Goal: Information Seeking & Learning: Get advice/opinions

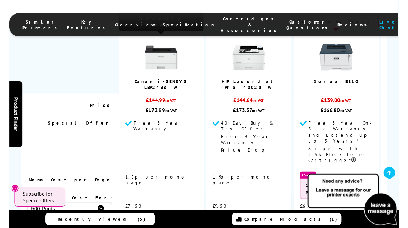
scroll to position [589, 0]
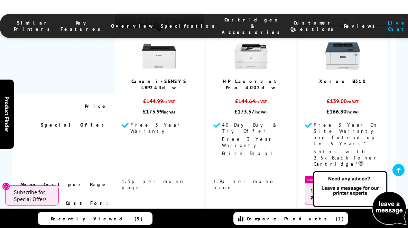
click at [347, 122] on span "Free 3 Year On-Site Warranty and Extend up to 5 Years*" at bounding box center [347, 134] width 66 height 25
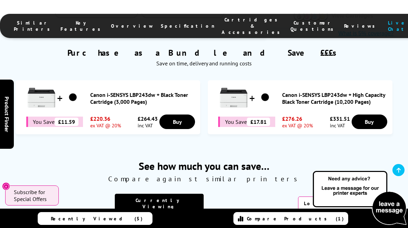
scroll to position [404, 0]
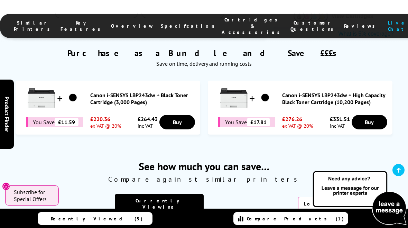
click at [138, 98] on link "Canon i-SENSYS LBP243dw + Black Toner Cartridge (3,000 Pages)" at bounding box center [143, 99] width 107 height 14
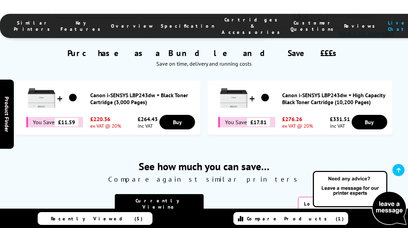
scroll to position [404, 0]
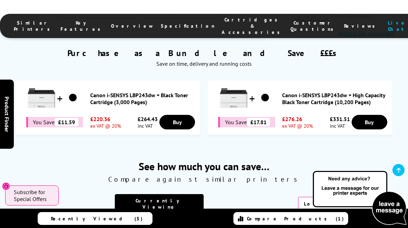
click at [364, 212] on img at bounding box center [359, 198] width 97 height 57
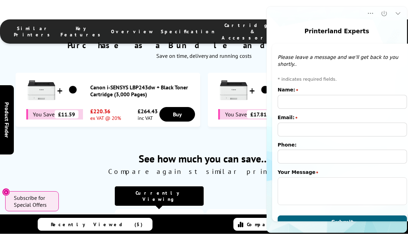
scroll to position [0, 0]
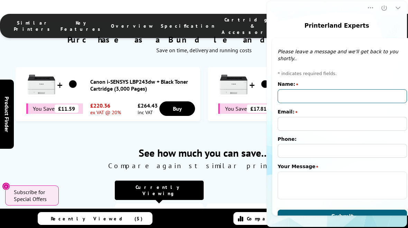
click at [286, 91] on input "Name:" at bounding box center [342, 96] width 129 height 14
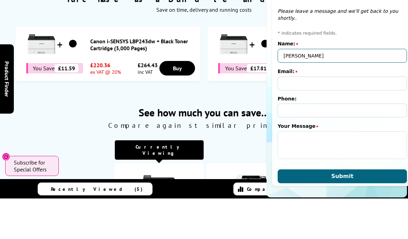
type input "Roger adams"
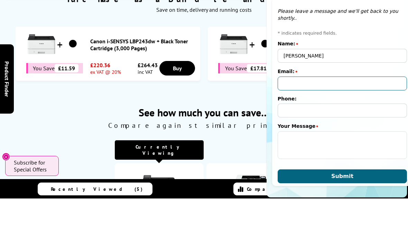
click at [296, 82] on input "Email:" at bounding box center [342, 83] width 129 height 14
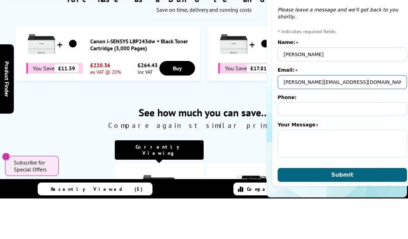
scroll to position [1, 0]
type input "roger.eadams@gmail.com"
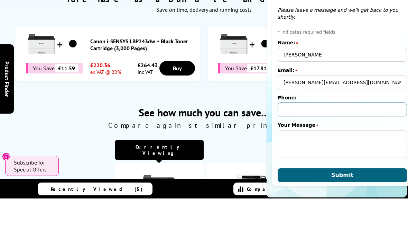
click at [293, 105] on input "Phone:" at bounding box center [342, 109] width 129 height 14
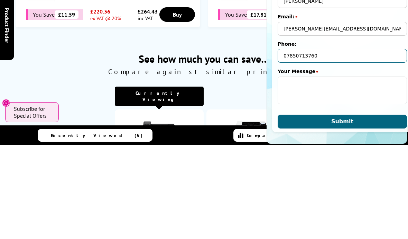
type input "07850713760"
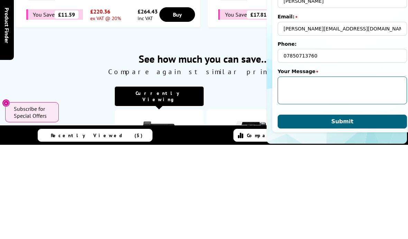
click at [306, 85] on textarea "Your Message" at bounding box center [342, 90] width 129 height 28
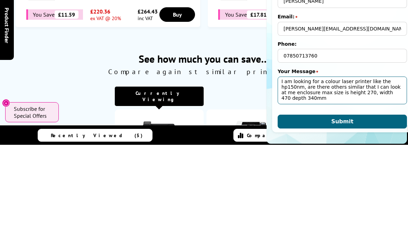
click at [305, 89] on textarea "I am looking for a colour laser printer like the hp150nm, are there others simi…" at bounding box center [342, 90] width 129 height 28
click at [305, 94] on textarea "I am looking for a colour laser printer like the hp150nw, are there others simi…" at bounding box center [342, 90] width 129 height 28
click at [345, 102] on textarea "I am looking for a colour laser printer like the hp150nw, are there others simi…" at bounding box center [342, 90] width 129 height 28
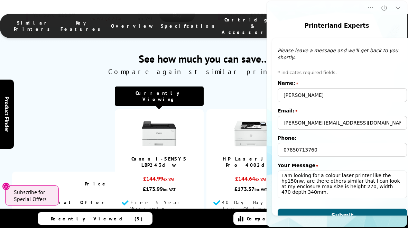
scroll to position [1, 0]
type textarea "I am looking for a colour laser printer like the hp150nw, are there others simi…"
click at [345, 210] on button "Submit" at bounding box center [342, 216] width 129 height 14
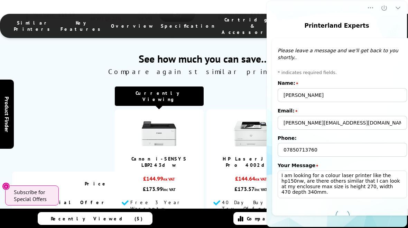
scroll to position [7, 0]
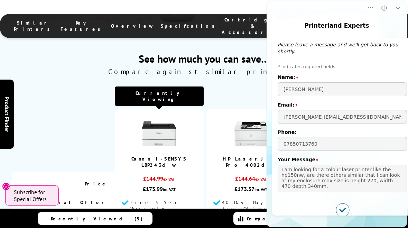
click at [220, 144] on td "HP LaserJet Pro 4002dw" at bounding box center [250, 140] width 89 height 62
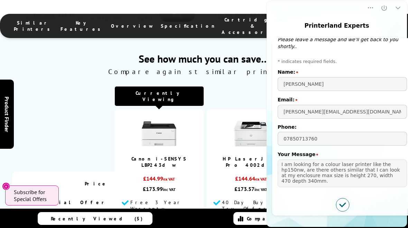
scroll to position [12, 0]
click at [399, 11] on icon "Minimize" at bounding box center [398, 7] width 7 height 7
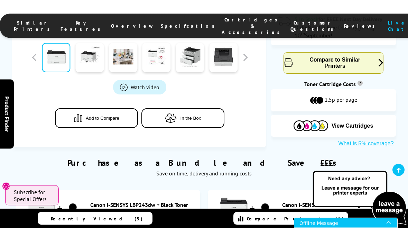
scroll to position [290, 0]
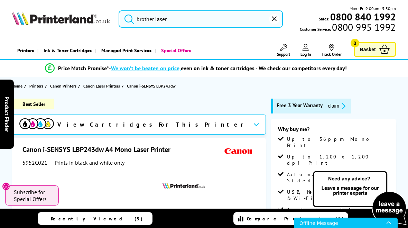
click at [184, 22] on input "brother laser" at bounding box center [201, 18] width 164 height 17
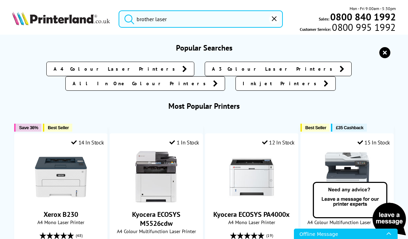
click at [128, 17] on button "submit" at bounding box center [127, 17] width 17 height 15
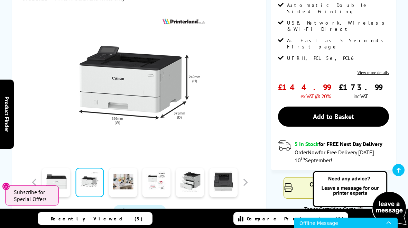
scroll to position [166, 0]
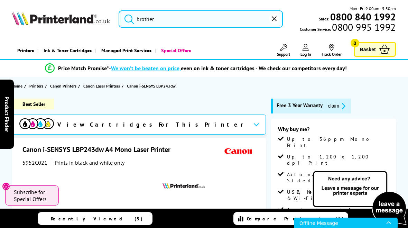
scroll to position [6, 0]
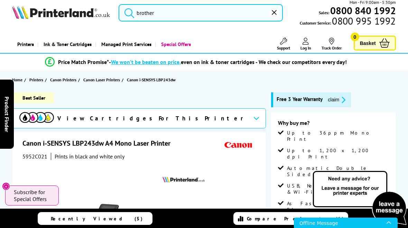
type input "broth"
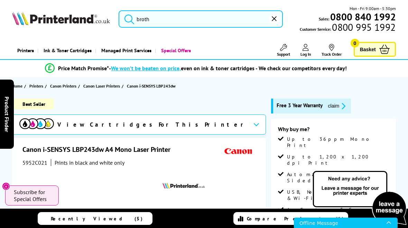
click at [159, 19] on input "broth" at bounding box center [201, 18] width 164 height 17
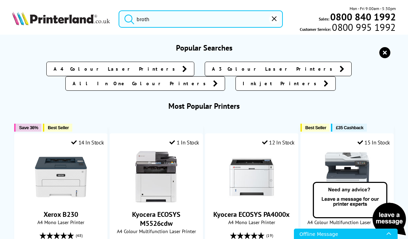
click at [271, 17] on button "reset" at bounding box center [274, 19] width 10 height 10
click at [100, 69] on span "A4 Colour Laser Printers" at bounding box center [116, 68] width 125 height 7
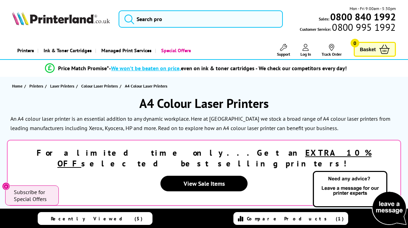
click at [213, 176] on link "View Sale Items" at bounding box center [203, 184] width 87 height 16
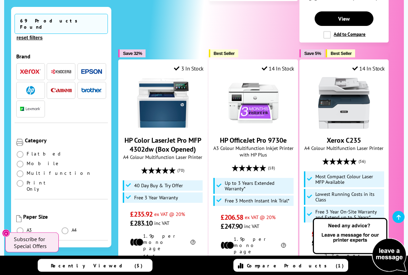
scroll to position [776, 0]
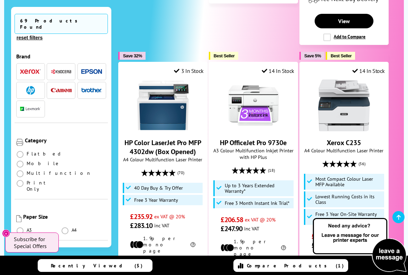
click at [269, 80] on img at bounding box center [254, 106] width 52 height 52
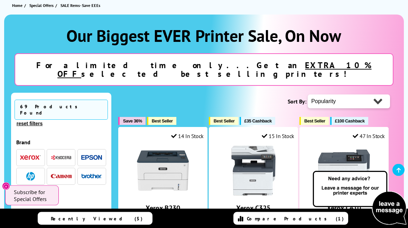
scroll to position [71, 0]
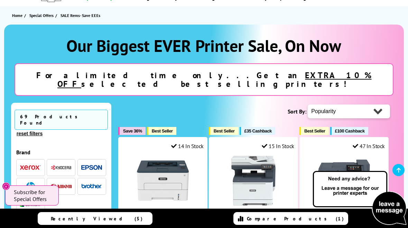
click at [374, 104] on select "Popularity Rating Price - Low to High Price - High to Low Running Costs - Low t…" at bounding box center [349, 111] width 82 height 14
select select "Price Ascending"
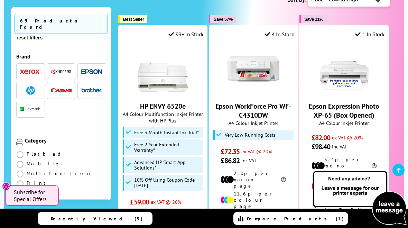
scroll to position [176, 0]
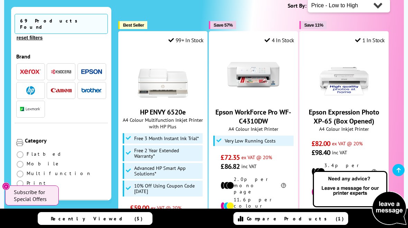
click at [350, 75] on img at bounding box center [344, 75] width 52 height 52
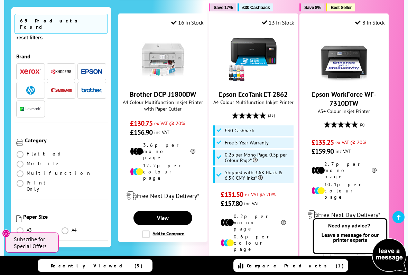
scroll to position [748, 0]
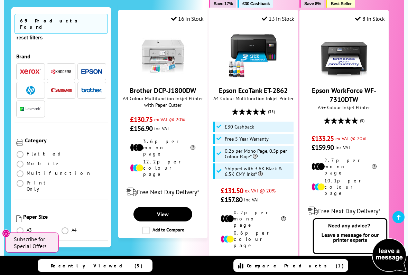
click at [6, 228] on icon "Close" at bounding box center [6, 234] width 6 height 6
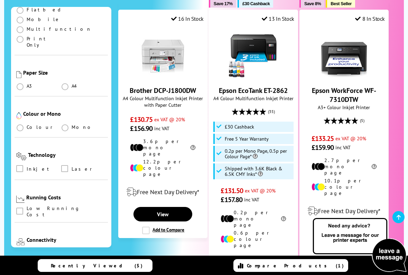
scroll to position [146, 0]
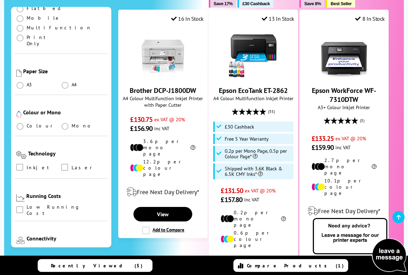
click at [67, 164] on span at bounding box center [64, 167] width 7 height 7
click at [71, 165] on input "checkbox" at bounding box center [71, 165] width 0 height 0
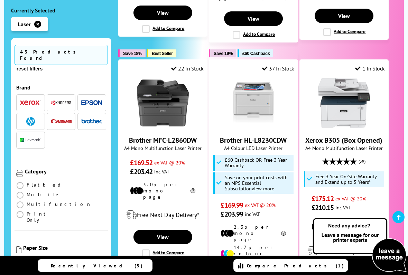
scroll to position [708, 0]
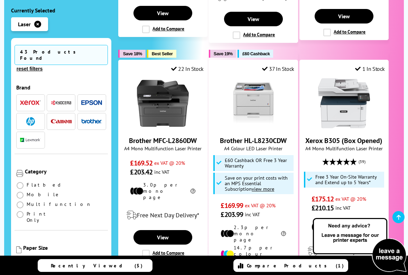
click at [260, 78] on img at bounding box center [254, 103] width 52 height 52
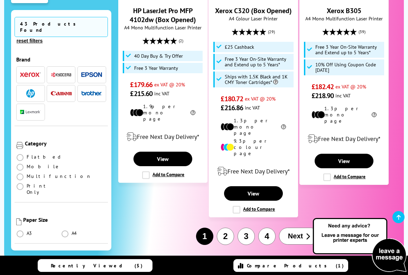
scroll to position [1127, 0]
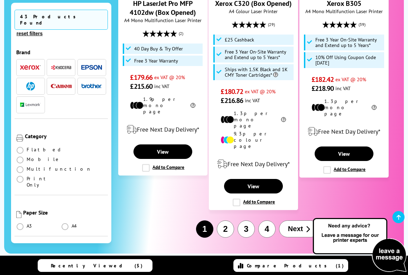
click at [303, 225] on span "Next" at bounding box center [295, 229] width 15 height 8
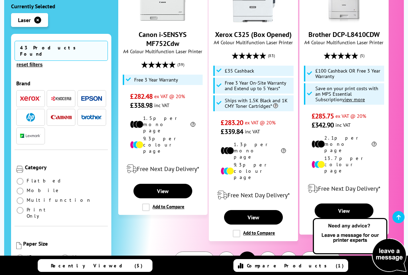
scroll to position [1155, 0]
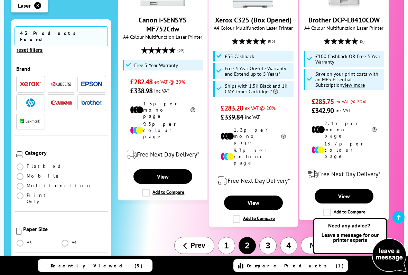
click at [318, 228] on span "Next" at bounding box center [317, 246] width 15 height 8
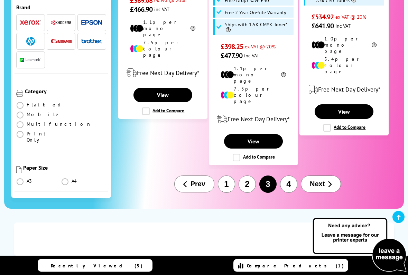
scroll to position [1254, 0]
click at [326, 176] on button "Next" at bounding box center [321, 184] width 40 height 17
